Goal: Task Accomplishment & Management: Complete application form

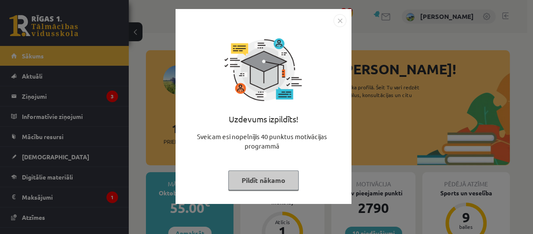
click at [282, 182] on button "Pildīt nākamo" at bounding box center [263, 180] width 70 height 20
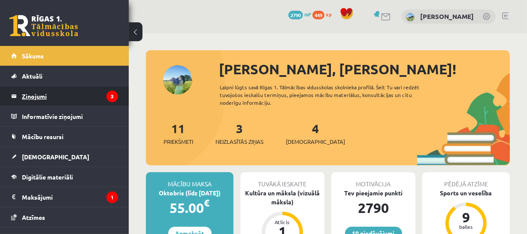
click at [44, 94] on legend "Ziņojumi 3" at bounding box center [70, 96] width 96 height 20
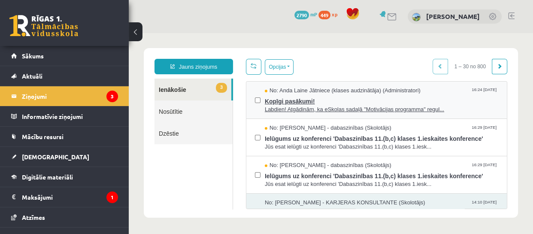
click at [391, 108] on span "Labdien! Atgādinām, ka eSkolas sadaļā "Motivācijas programma" regul..." at bounding box center [382, 110] width 234 height 8
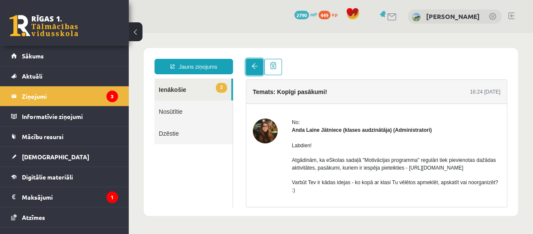
click at [253, 65] on span at bounding box center [255, 66] width 6 height 6
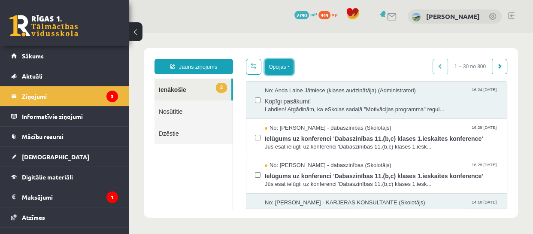
click at [286, 67] on button "Opcijas" at bounding box center [279, 66] width 29 height 15
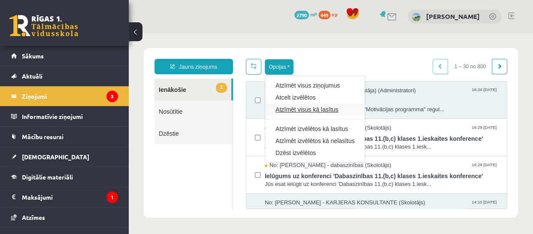
click at [313, 109] on link "Atzīmēt visus kā lasītus" at bounding box center [315, 109] width 79 height 9
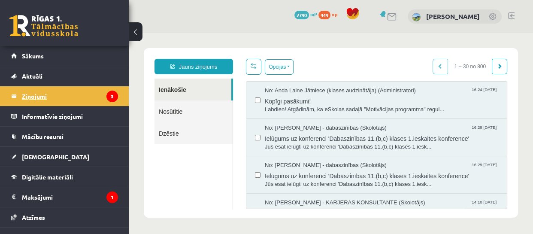
click at [33, 93] on legend "Ziņojumi 3" at bounding box center [70, 96] width 96 height 20
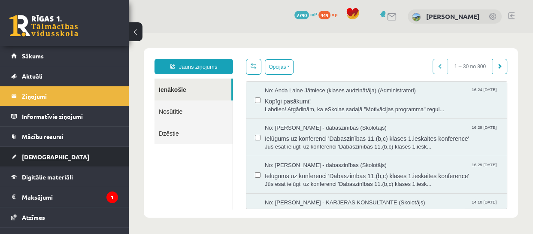
click at [28, 155] on span "[DEMOGRAPHIC_DATA]" at bounding box center [55, 157] width 67 height 8
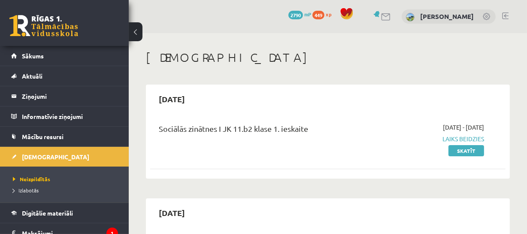
click at [34, 24] on link at bounding box center [43, 25] width 69 height 21
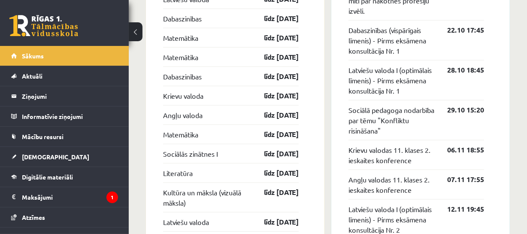
scroll to position [924, 0]
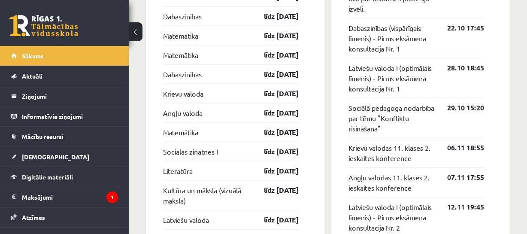
click at [387, 134] on link "Sociālā pedagoga nodarbība par tēmu "Konfliktu risināšana"" at bounding box center [392, 118] width 86 height 31
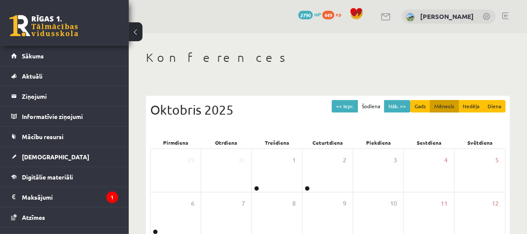
click at [55, 30] on link at bounding box center [43, 25] width 69 height 21
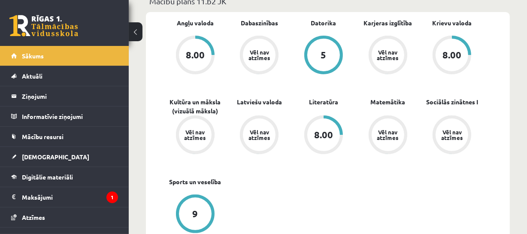
scroll to position [283, 0]
click at [23, 29] on link at bounding box center [43, 25] width 69 height 21
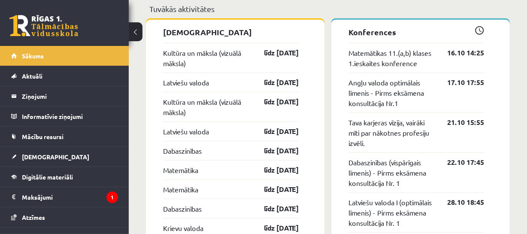
scroll to position [790, 0]
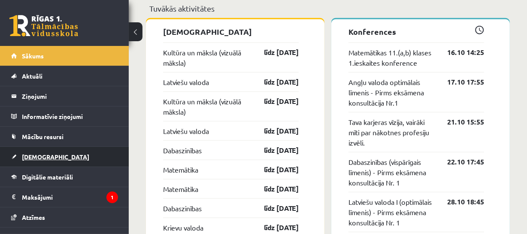
click at [19, 153] on link "[DEMOGRAPHIC_DATA]" at bounding box center [64, 157] width 107 height 20
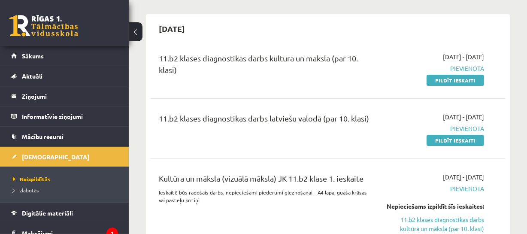
scroll to position [181, 0]
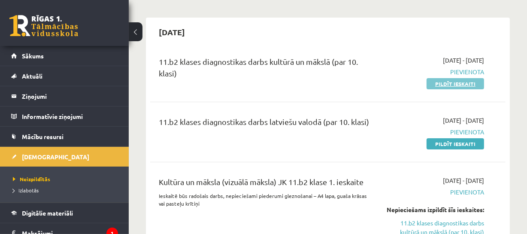
click at [453, 85] on link "Pildīt ieskaiti" at bounding box center [456, 83] width 58 height 11
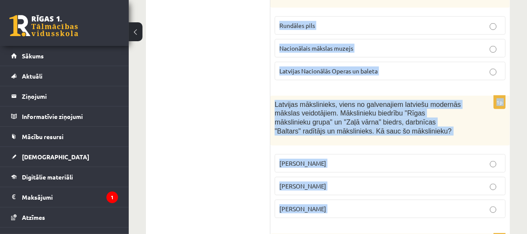
scroll to position [3737, 0]
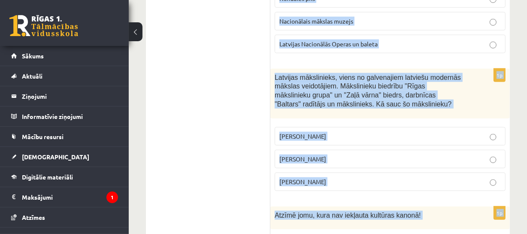
drag, startPoint x: 272, startPoint y: 47, endPoint x: 498, endPoint y: 201, distance: 273.0
copy form "Atzīmē pareizo atbildi! Identitāte ir kultūras piederības pamats. Identitāte ti…"
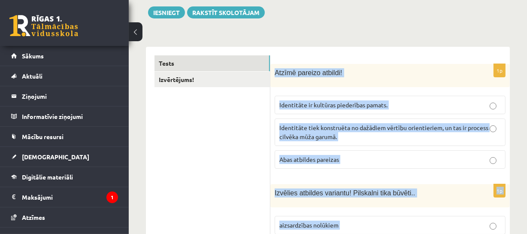
scroll to position [101, 0]
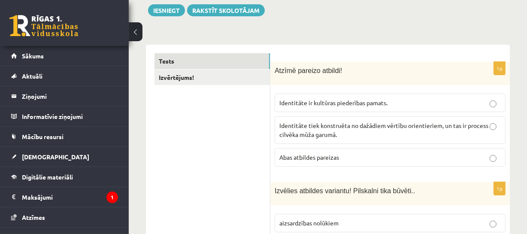
click at [309, 155] on span "Abas atbildes pareizas" at bounding box center [309, 157] width 60 height 8
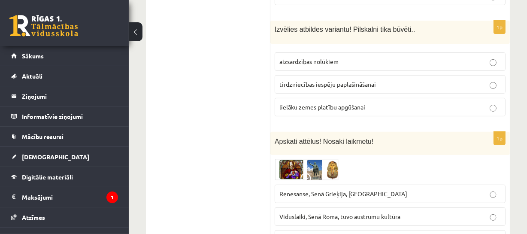
scroll to position [263, 0]
click at [309, 61] on span "aizsardzības nolūkiem" at bounding box center [308, 61] width 59 height 8
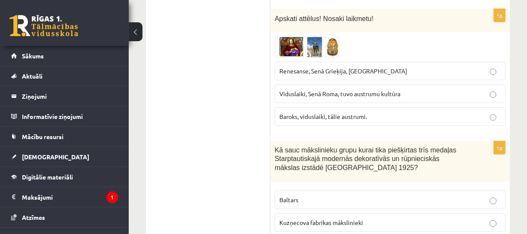
scroll to position [385, 0]
click at [310, 70] on span "Renesanse, Senā Grieķija, Ēģipte" at bounding box center [343, 71] width 128 height 8
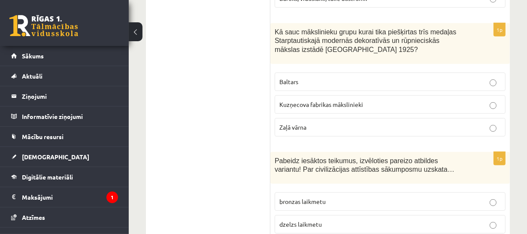
scroll to position [505, 0]
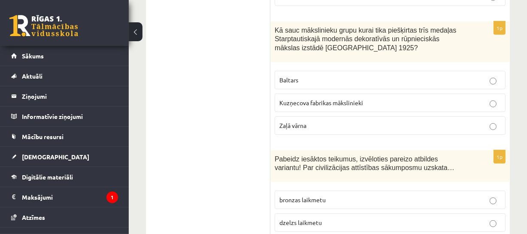
click at [316, 76] on p "Baltars" at bounding box center [390, 80] width 222 height 9
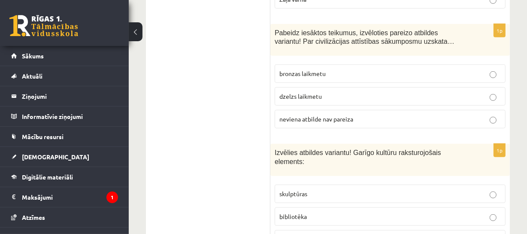
scroll to position [631, 0]
click at [302, 119] on span "neviena atbilde nav pareiza" at bounding box center [316, 119] width 74 height 8
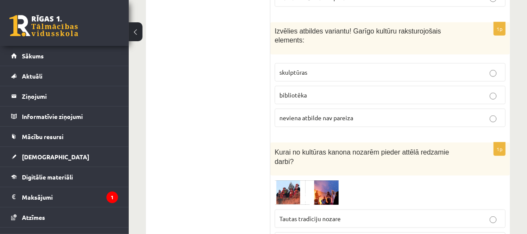
scroll to position [753, 0]
click at [309, 90] on p "bibliotēka" at bounding box center [390, 94] width 222 height 9
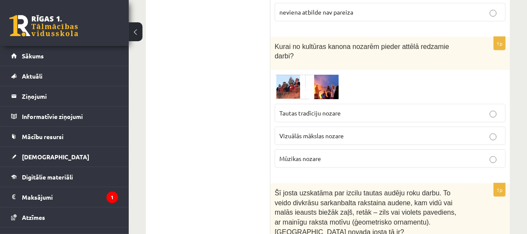
scroll to position [873, 0]
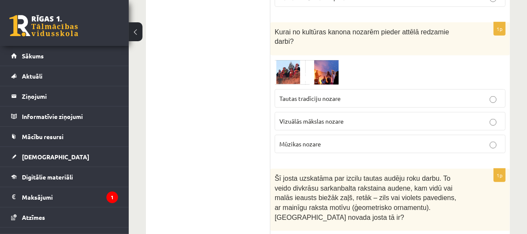
click at [279, 112] on label "Vizuālās mākslas nozare" at bounding box center [390, 121] width 231 height 18
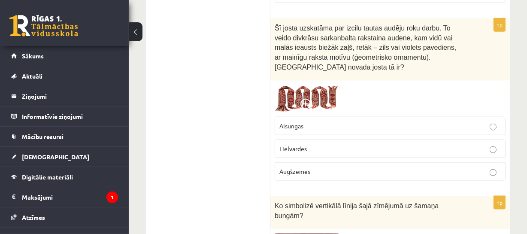
scroll to position [1050, 0]
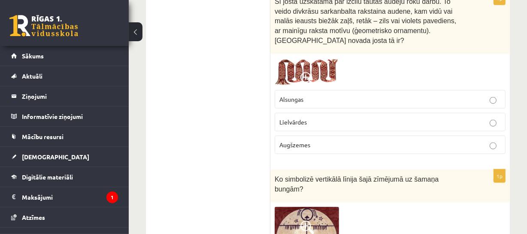
click at [290, 118] on span "Lielvārdes" at bounding box center [292, 122] width 27 height 8
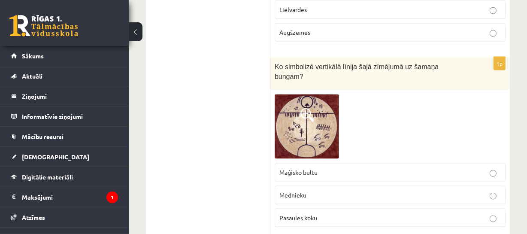
scroll to position [1164, 0]
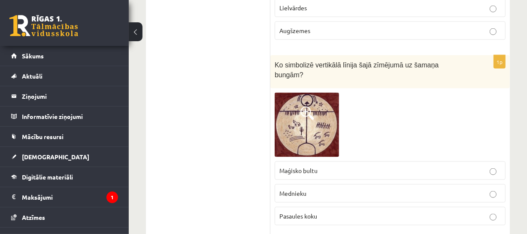
click at [304, 212] on span "Pasaules koku" at bounding box center [298, 216] width 38 height 8
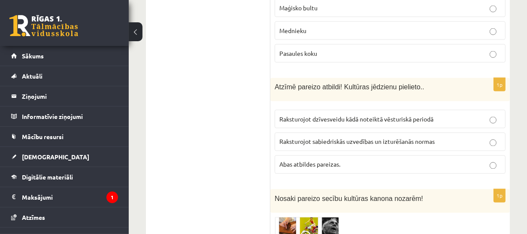
scroll to position [1332, 0]
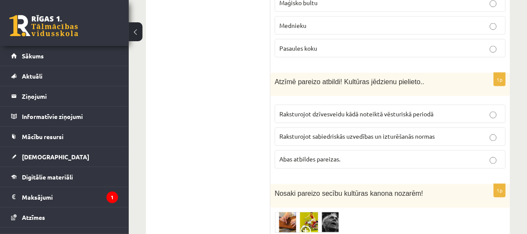
click at [320, 150] on label "Abas atbildes pareizas." at bounding box center [390, 159] width 231 height 18
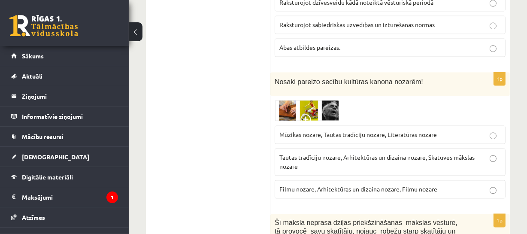
scroll to position [1445, 0]
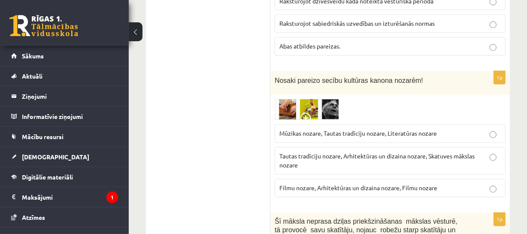
click at [294, 152] on span "Tautas tradīciju nozare, Arhitektūras un dizaina nozare, Skatuves mākslas nozare" at bounding box center [376, 160] width 195 height 17
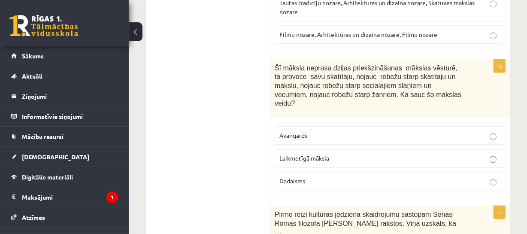
scroll to position [1599, 0]
click at [287, 154] on span "Laikmetīgā māksla" at bounding box center [304, 158] width 50 height 8
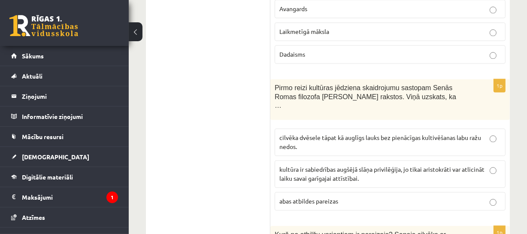
scroll to position [1726, 0]
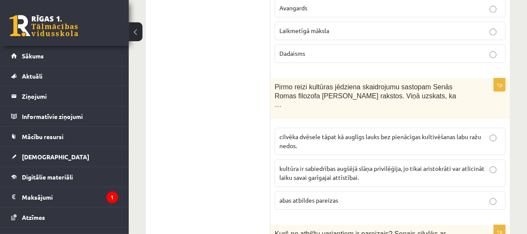
click at [308, 127] on label "cilvēka dvēsele tāpat kā auglīgs lauks bez pienācīgas kultivēšanas labu ražu ne…" at bounding box center [390, 140] width 231 height 27
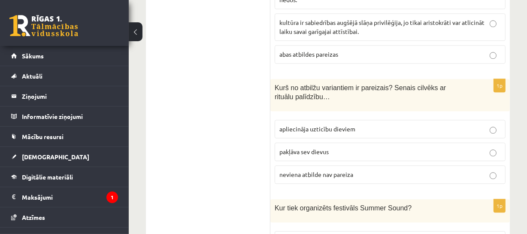
scroll to position [1873, 0]
click at [300, 124] on span "apliecināja uzticību dieviem" at bounding box center [317, 128] width 76 height 8
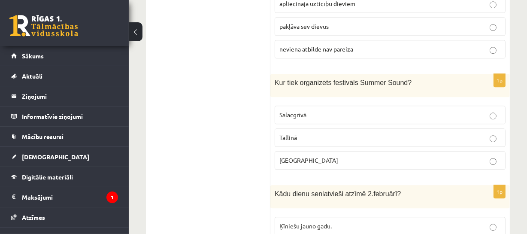
scroll to position [1997, 0]
click at [307, 155] on p "Liepājā" at bounding box center [390, 159] width 222 height 9
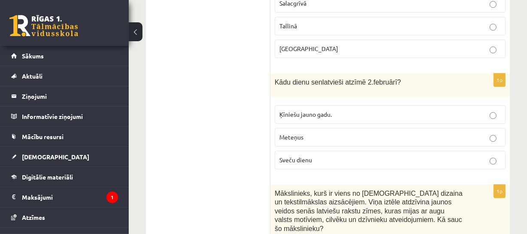
scroll to position [2109, 0]
click at [289, 155] on span "Sveču dienu" at bounding box center [295, 159] width 33 height 8
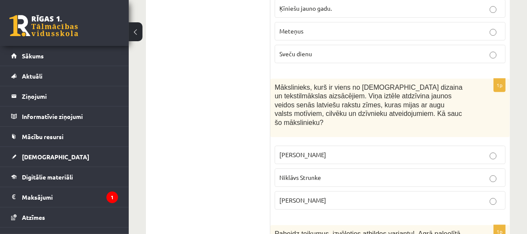
scroll to position [2215, 0]
click at [292, 150] on span "Ansis Cīrulis" at bounding box center [302, 154] width 47 height 8
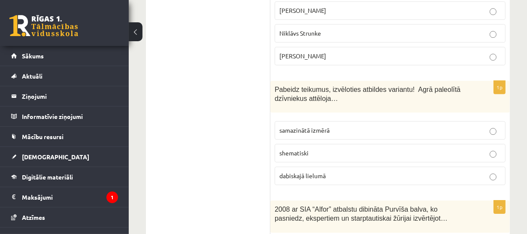
scroll to position [2358, 0]
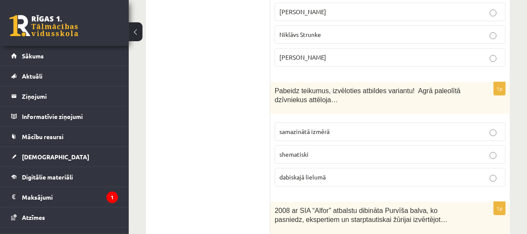
click at [302, 173] on p "dabiskajā lielumā" at bounding box center [390, 177] width 222 height 9
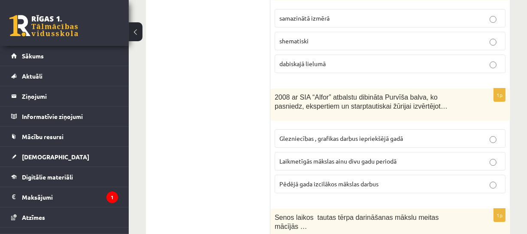
scroll to position [2472, 0]
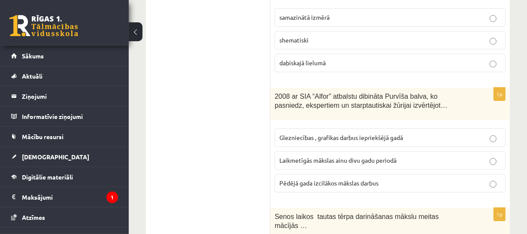
click at [278, 151] on label "Laikmetīgās mākslas ainu divu gadu periodā" at bounding box center [390, 160] width 231 height 18
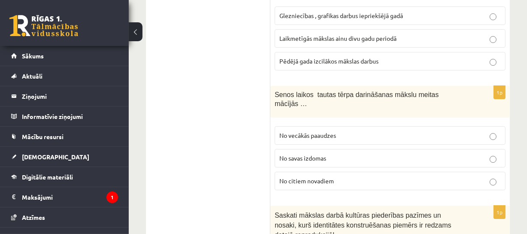
scroll to position [2594, 0]
click at [320, 131] on span "No vecākās paaudzes" at bounding box center [307, 135] width 57 height 8
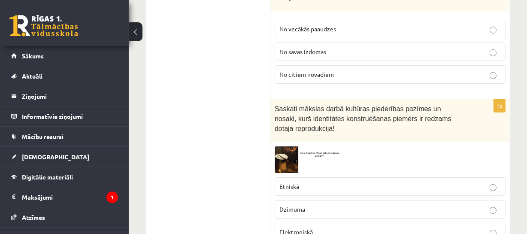
scroll to position [2701, 0]
click at [305, 182] on p "Etniskā" at bounding box center [390, 186] width 222 height 9
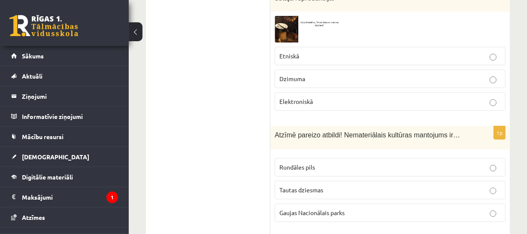
scroll to position [2832, 0]
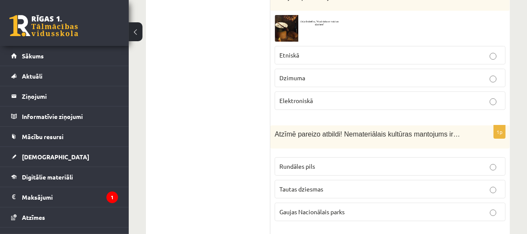
click at [298, 185] on p "Tautas dziesmas" at bounding box center [390, 189] width 222 height 9
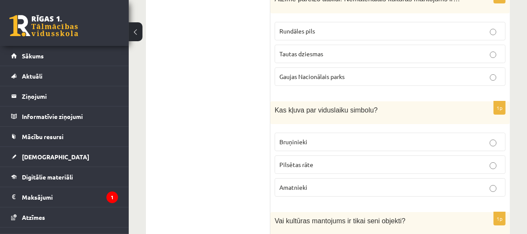
scroll to position [2968, 0]
click at [296, 137] on p "Bruņinieki" at bounding box center [390, 141] width 222 height 9
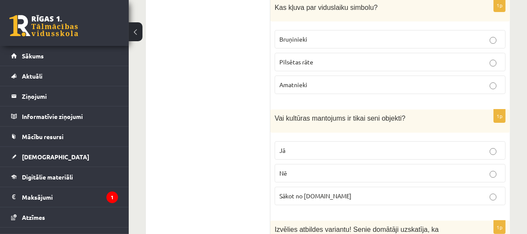
scroll to position [3069, 0]
click at [297, 169] on p "Nē" at bounding box center [390, 173] width 222 height 9
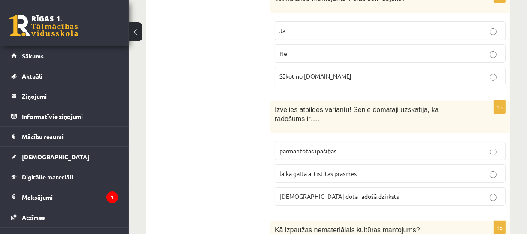
scroll to position [3190, 0]
click at [325, 192] on span "dieva dota radošā dzirksts" at bounding box center [339, 196] width 120 height 8
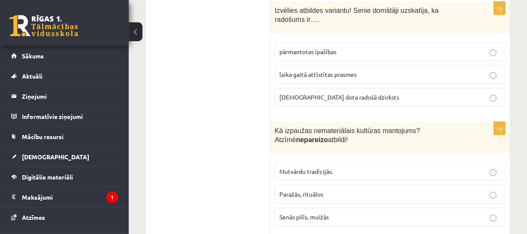
scroll to position [3288, 0]
click at [307, 213] on span "Senās pilīs, muižās" at bounding box center [303, 217] width 49 height 8
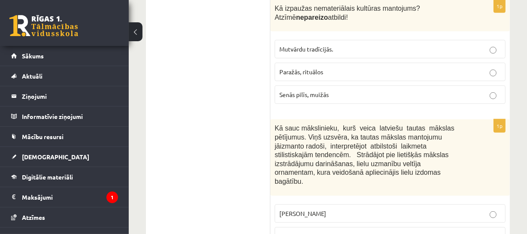
scroll to position [3415, 0]
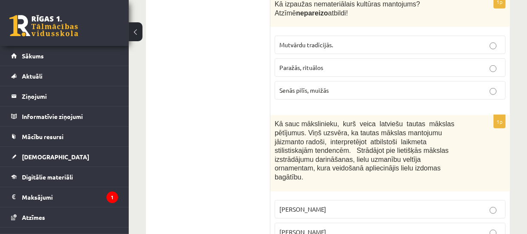
click at [286, 228] on span "Jūlijs Madernieks" at bounding box center [302, 232] width 47 height 8
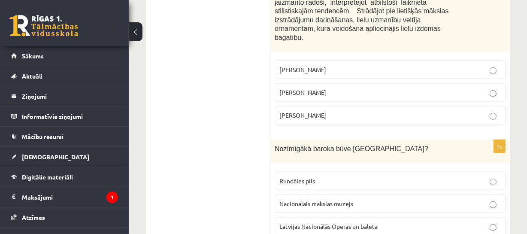
scroll to position [3558, 0]
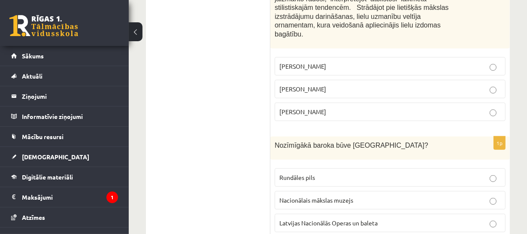
click at [297, 173] on p "Rundāles pils" at bounding box center [390, 177] width 222 height 9
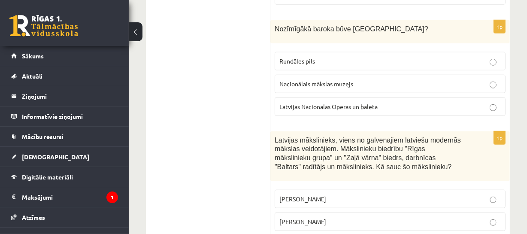
scroll to position [3675, 0]
click at [292, 217] on span "Romāns Suta" at bounding box center [302, 221] width 47 height 8
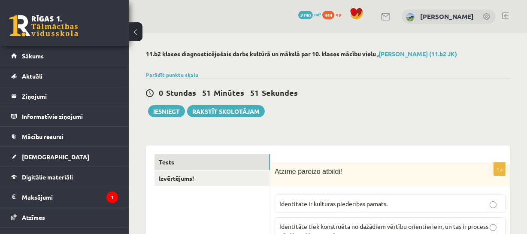
scroll to position [24, 0]
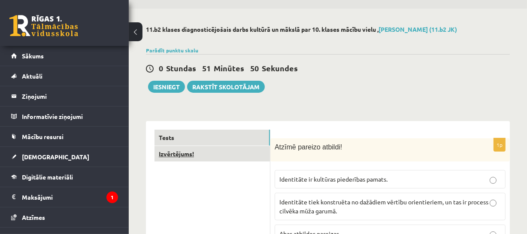
click at [195, 154] on link "Izvērtējums!" at bounding box center [212, 154] width 115 height 16
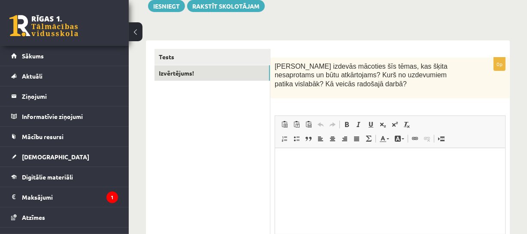
scroll to position [0, 0]
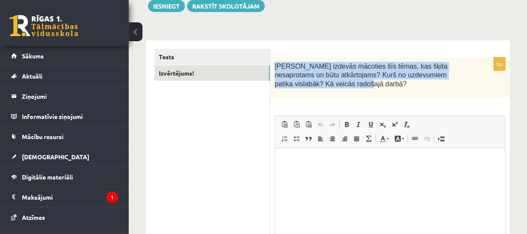
drag, startPoint x: 275, startPoint y: 64, endPoint x: 322, endPoint y: 91, distance: 55.0
click at [322, 91] on div "Kas izdevās mācoties šīs tēmas, kas šķita nesaprotams un būtu atkārtojams? Kurš…" at bounding box center [390, 78] width 240 height 41
copy span "Kas izdevās mācoties šīs tēmas, kas šķita nesaprotams un būtu atkārtojams? Kurš…"
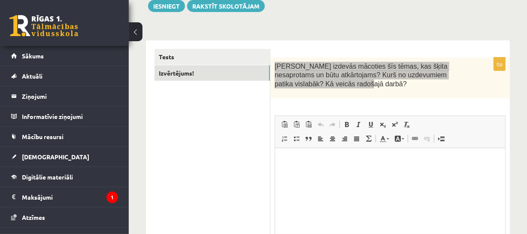
click at [320, 174] on html at bounding box center [390, 161] width 230 height 26
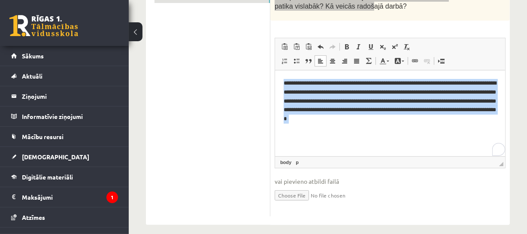
scroll to position [191, 0]
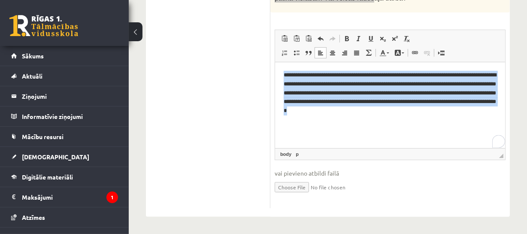
drag, startPoint x: 279, startPoint y: 72, endPoint x: 457, endPoint y: 113, distance: 182.8
click at [457, 113] on html "**********" at bounding box center [390, 97] width 230 height 71
copy p "**********"
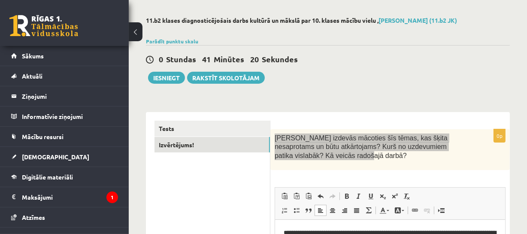
scroll to position [33, 0]
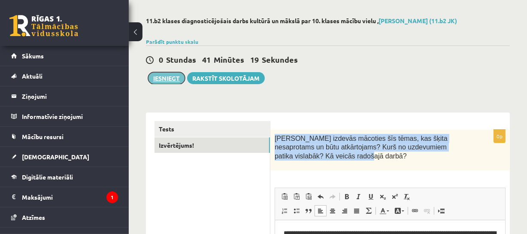
click at [158, 77] on button "Iesniegt" at bounding box center [166, 78] width 37 height 12
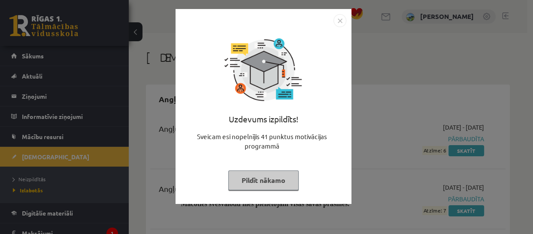
click at [255, 175] on button "Pildīt nākamo" at bounding box center [263, 180] width 70 height 20
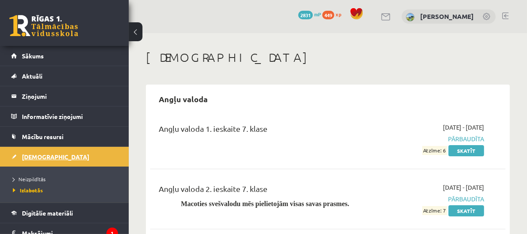
click at [41, 159] on span "[DEMOGRAPHIC_DATA]" at bounding box center [55, 157] width 67 height 8
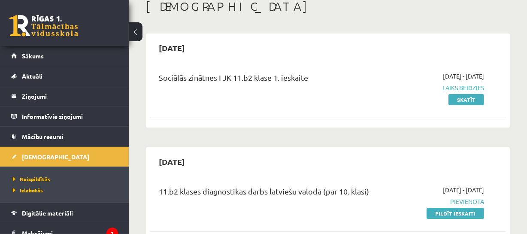
scroll to position [52, 0]
click at [467, 98] on link "Skatīt" at bounding box center [467, 99] width 36 height 11
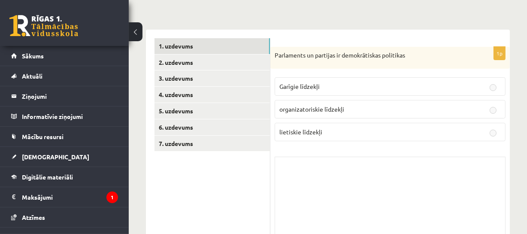
scroll to position [97, 0]
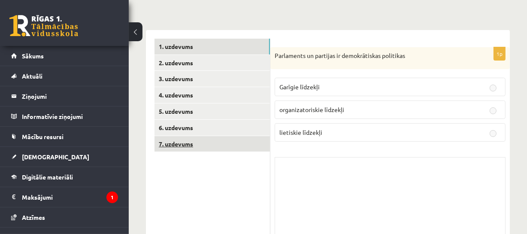
click at [214, 149] on link "7. uzdevums" at bounding box center [212, 144] width 115 height 16
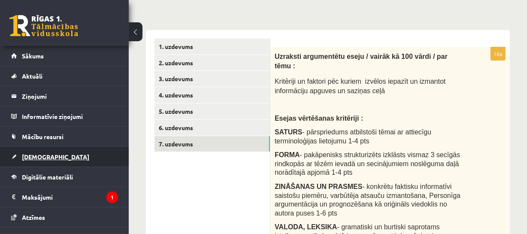
scroll to position [0, 0]
click at [36, 155] on span "[DEMOGRAPHIC_DATA]" at bounding box center [55, 157] width 67 height 8
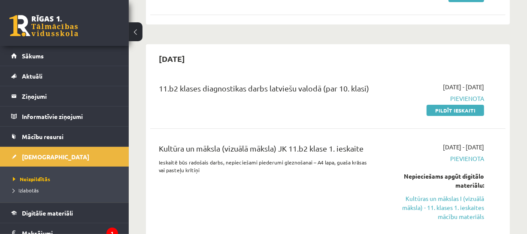
scroll to position [153, 0]
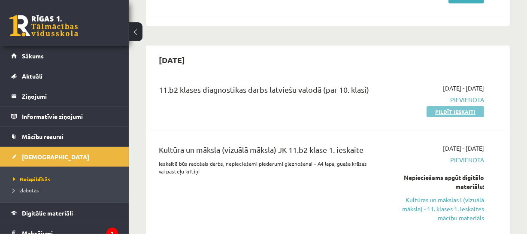
click at [443, 109] on link "Pildīt ieskaiti" at bounding box center [456, 111] width 58 height 11
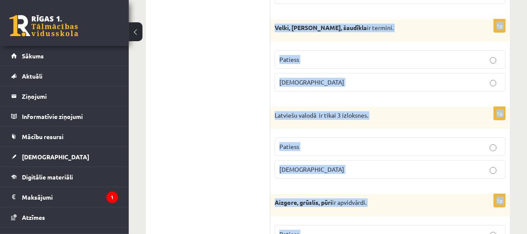
scroll to position [2688, 0]
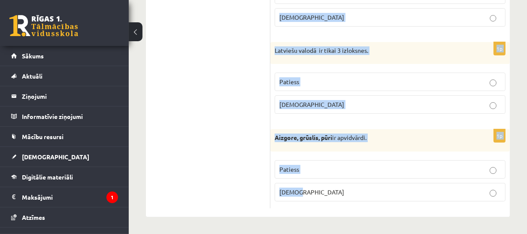
drag, startPoint x: 276, startPoint y: 111, endPoint x: 455, endPoint y: 198, distance: 198.9
copy form "Apgalvojums ir patiess vai nepatiess? 1p Neliterāro sarunvalodu izmanto biežāk …"
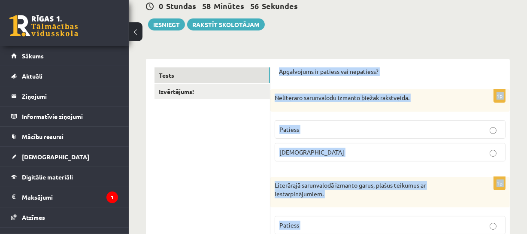
scroll to position [88, 0]
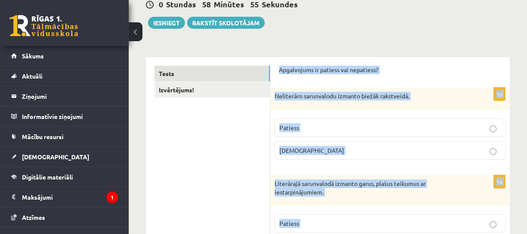
click at [305, 146] on p "Aplams" at bounding box center [390, 150] width 222 height 9
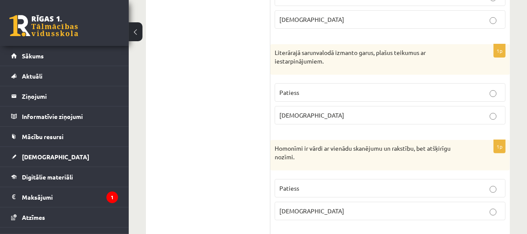
scroll to position [221, 0]
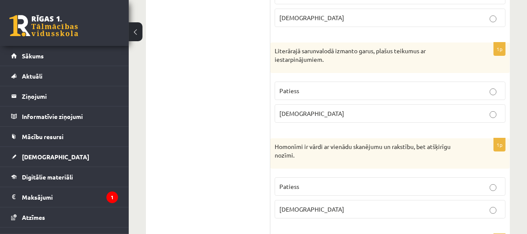
click at [319, 107] on label "Aplams" at bounding box center [390, 113] width 231 height 18
click at [302, 183] on p "Patiess" at bounding box center [390, 186] width 222 height 9
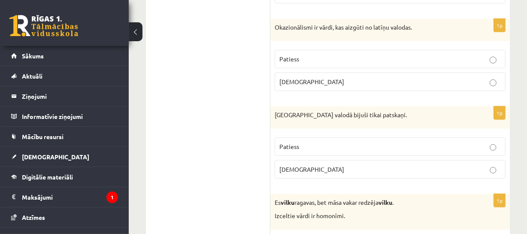
scroll to position [440, 0]
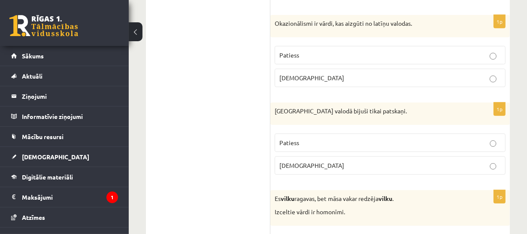
click at [313, 75] on p "Aplams" at bounding box center [390, 77] width 222 height 9
click at [309, 159] on label "Aplams" at bounding box center [390, 165] width 231 height 18
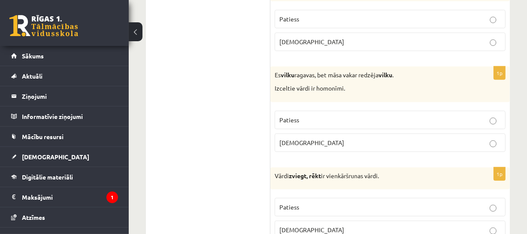
scroll to position [564, 0]
click at [308, 120] on p "Patiess" at bounding box center [390, 119] width 222 height 9
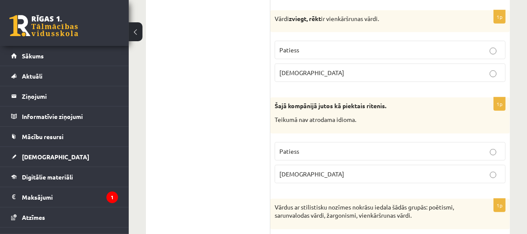
scroll to position [721, 0]
click at [308, 68] on p "Aplams" at bounding box center [390, 72] width 222 height 9
click at [299, 169] on p "Aplams" at bounding box center [390, 173] width 222 height 9
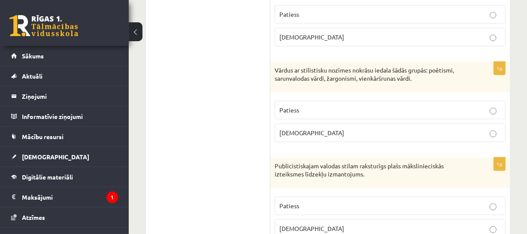
scroll to position [889, 0]
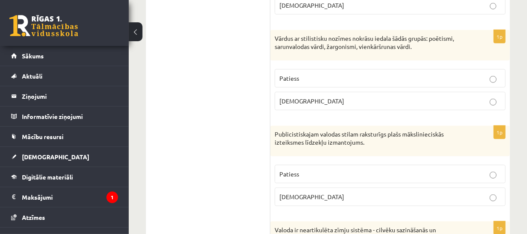
click at [316, 78] on p "Patiess" at bounding box center [390, 78] width 222 height 9
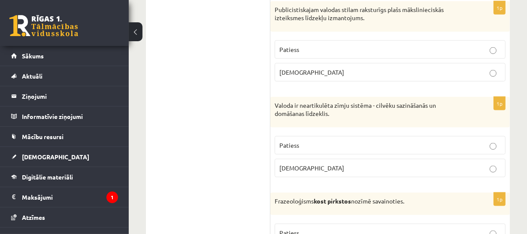
scroll to position [1015, 0]
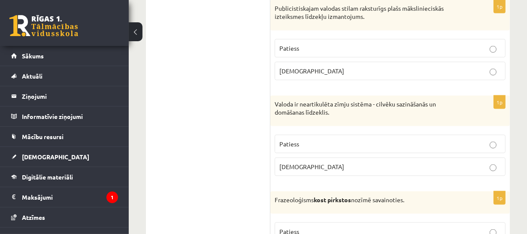
click at [307, 46] on p "Patiess" at bounding box center [390, 48] width 222 height 9
click at [305, 165] on p "Aplams" at bounding box center [390, 166] width 222 height 9
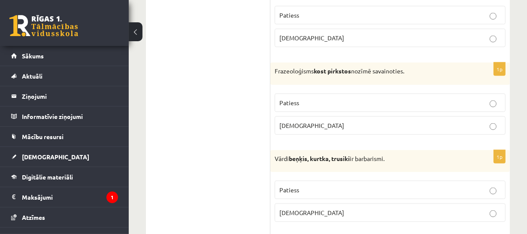
scroll to position [1144, 0]
click at [294, 123] on span "Aplams" at bounding box center [311, 125] width 65 height 8
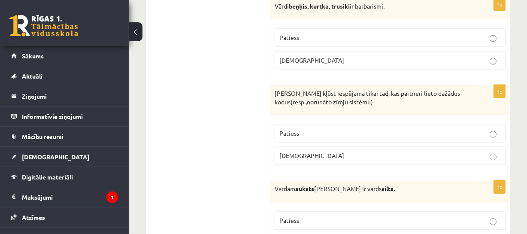
scroll to position [1297, 0]
click at [289, 33] on span "Patiess" at bounding box center [289, 37] width 20 height 8
click at [289, 157] on p "Aplams" at bounding box center [390, 155] width 222 height 9
click at [287, 216] on span "Patiess" at bounding box center [289, 220] width 20 height 8
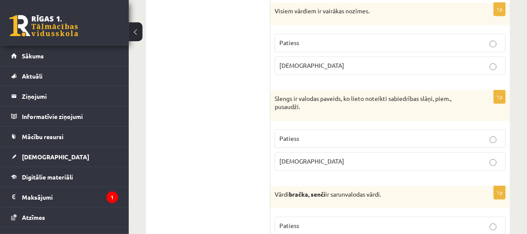
scroll to position [1563, 0]
click at [294, 61] on p "Aplams" at bounding box center [390, 65] width 222 height 9
drag, startPoint x: 296, startPoint y: 132, endPoint x: 222, endPoint y: 145, distance: 74.5
click at [307, 135] on p "Patiess" at bounding box center [390, 138] width 222 height 9
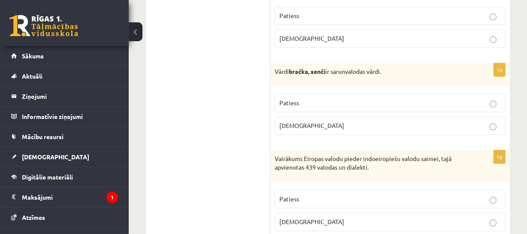
scroll to position [1687, 0]
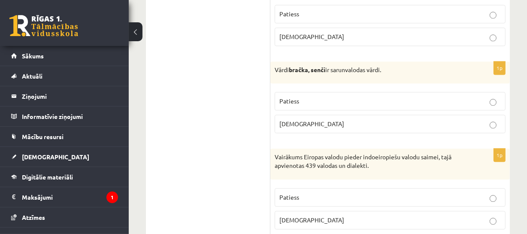
click at [305, 97] on p "Patiess" at bounding box center [390, 101] width 222 height 9
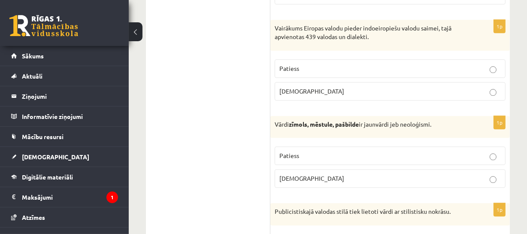
scroll to position [1816, 0]
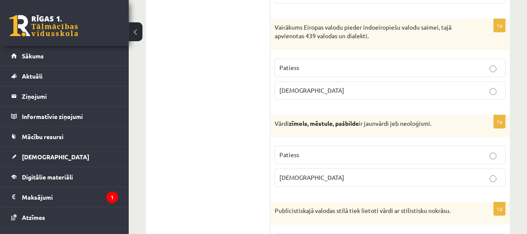
click at [313, 64] on p "Patiess" at bounding box center [390, 67] width 222 height 9
click at [296, 151] on span "Patiess" at bounding box center [289, 155] width 20 height 8
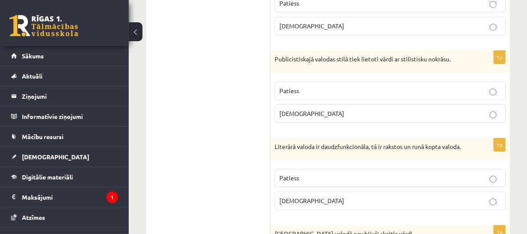
scroll to position [1968, 0]
click at [299, 86] on p "Patiess" at bounding box center [390, 90] width 222 height 9
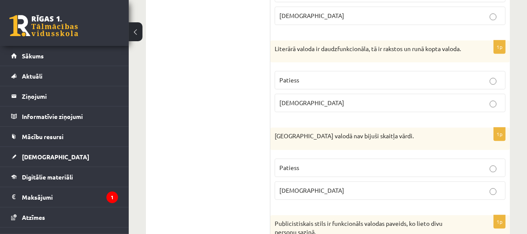
scroll to position [2067, 0]
click at [299, 82] on p "Patiess" at bounding box center [390, 79] width 222 height 9
click at [288, 169] on span "Patiess" at bounding box center [289, 167] width 20 height 8
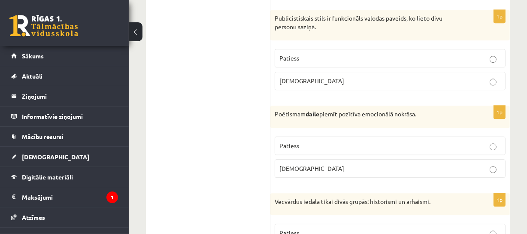
scroll to position [2272, 0]
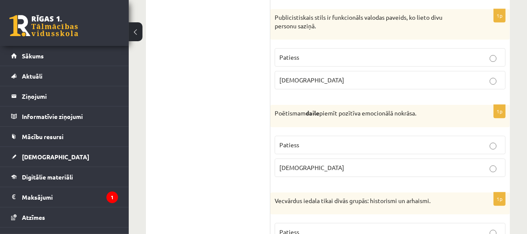
click at [304, 84] on p "Aplams" at bounding box center [390, 80] width 222 height 9
click at [296, 143] on label "Patiess" at bounding box center [390, 145] width 231 height 18
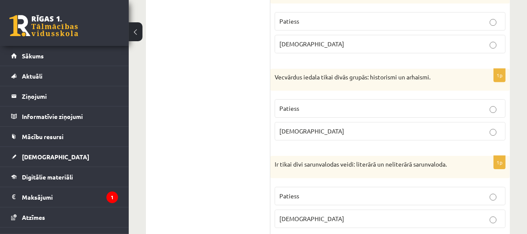
scroll to position [2396, 0]
click at [297, 108] on p "Patiess" at bounding box center [390, 107] width 222 height 9
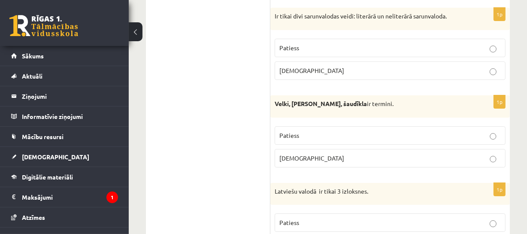
scroll to position [2544, 0]
click at [294, 46] on label "Patiess" at bounding box center [390, 47] width 231 height 18
click at [294, 157] on p "Aplams" at bounding box center [390, 157] width 222 height 9
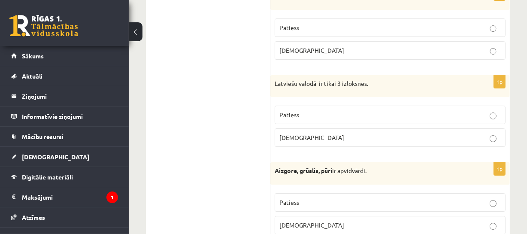
scroll to position [2652, 0]
click at [315, 142] on p "Aplams" at bounding box center [390, 137] width 222 height 9
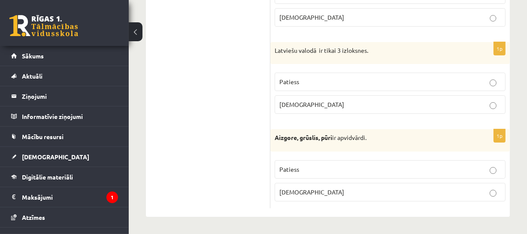
click at [292, 170] on span "Patiess" at bounding box center [289, 169] width 20 height 8
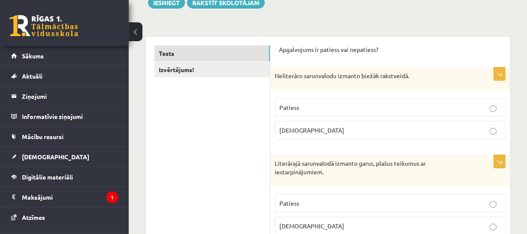
scroll to position [129, 0]
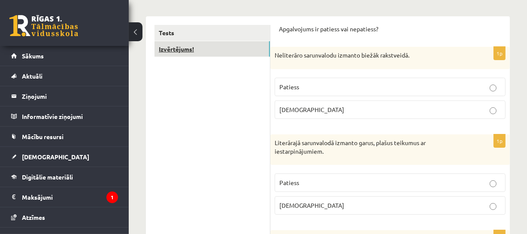
click at [255, 54] on link "Izvērtējums!" at bounding box center [212, 49] width 115 height 16
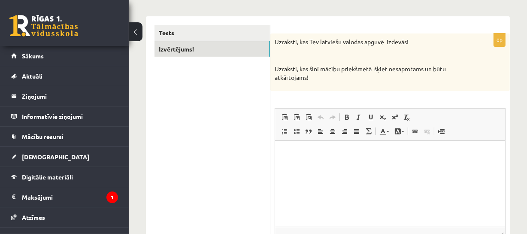
scroll to position [0, 0]
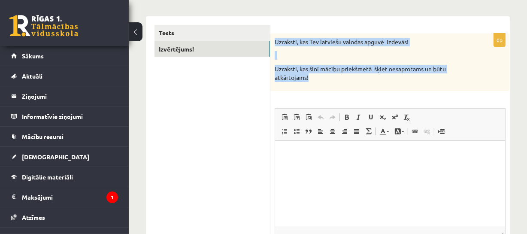
drag, startPoint x: 275, startPoint y: 39, endPoint x: 322, endPoint y: 79, distance: 61.8
click at [322, 79] on div "Uzraksti, kas Tev latviešu valodas apguvē izdevās! Uzraksti, kas šinī mācību pr…" at bounding box center [390, 62] width 240 height 58
copy div "Uzraksti, kas Tev latviešu valodas apguvē izdevās! Uzraksti, kas šinī mācību pr…"
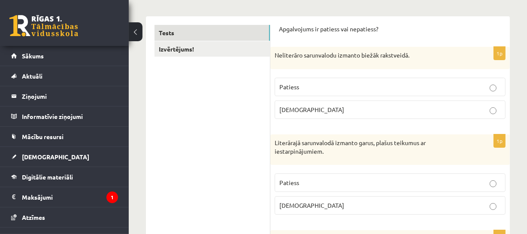
scroll to position [129, 0]
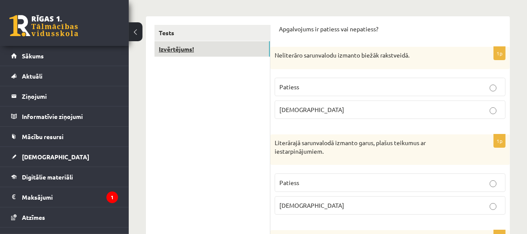
click at [219, 44] on link "Izvērtējums!" at bounding box center [212, 49] width 115 height 16
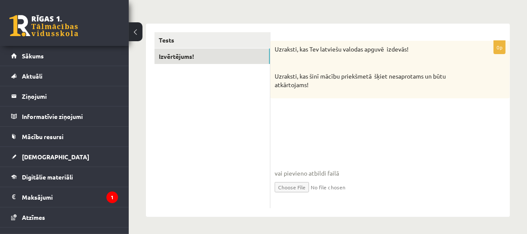
click at [322, 140] on fieldset "vai pievieno atbildi failā Iesniegtā atbilde" at bounding box center [390, 159] width 231 height 88
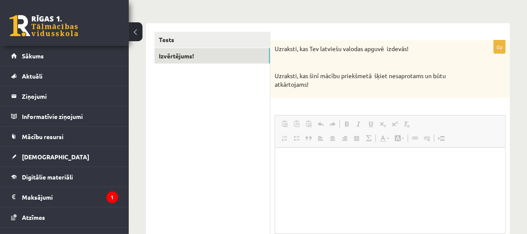
scroll to position [0, 0]
click at [307, 174] on html at bounding box center [390, 161] width 230 height 26
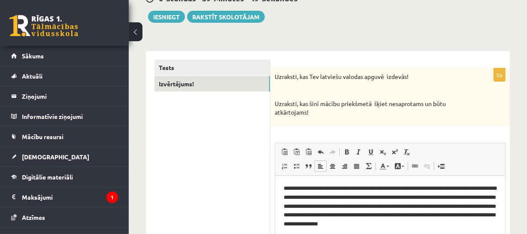
scroll to position [93, 0]
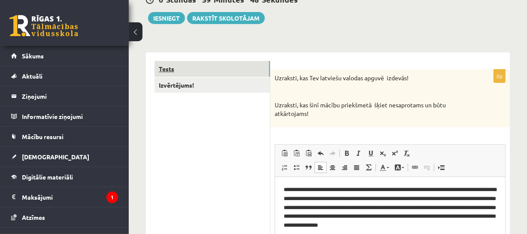
click at [231, 71] on link "Tests" at bounding box center [212, 69] width 115 height 16
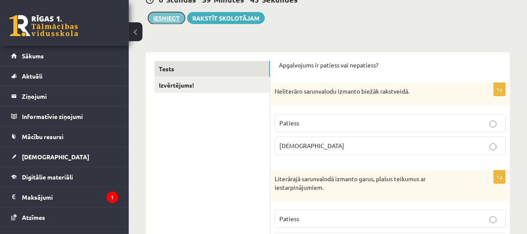
click at [172, 20] on button "Iesniegt" at bounding box center [166, 18] width 37 height 12
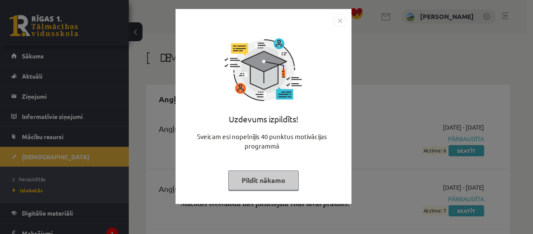
click at [259, 176] on button "Pildīt nākamo" at bounding box center [263, 180] width 70 height 20
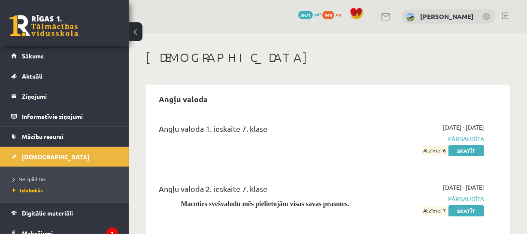
click at [29, 157] on span "[DEMOGRAPHIC_DATA]" at bounding box center [55, 157] width 67 height 8
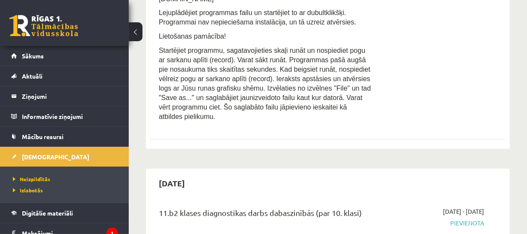
scroll to position [524, 0]
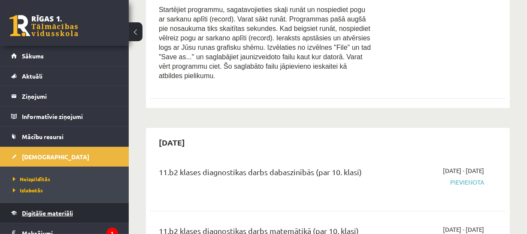
click at [34, 213] on span "Digitālie materiāli" at bounding box center [47, 213] width 51 height 8
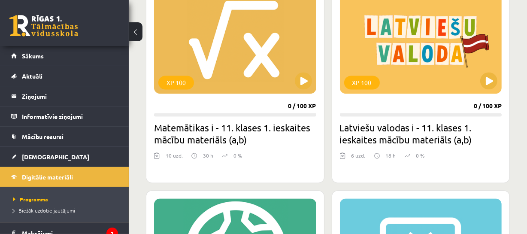
scroll to position [1580, 0]
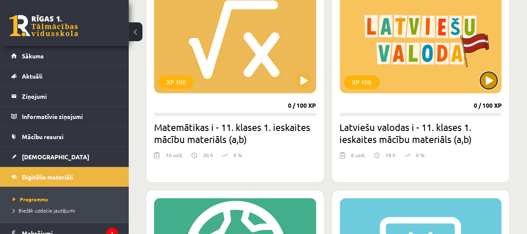
click at [487, 79] on button at bounding box center [488, 80] width 17 height 17
